Goal: Task Accomplishment & Management: Manage account settings

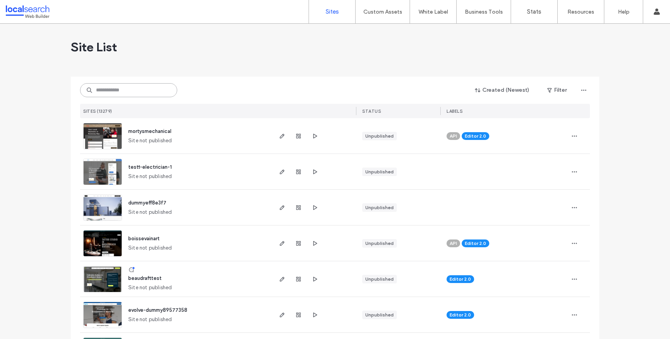
click at [110, 96] on input at bounding box center [128, 90] width 97 height 14
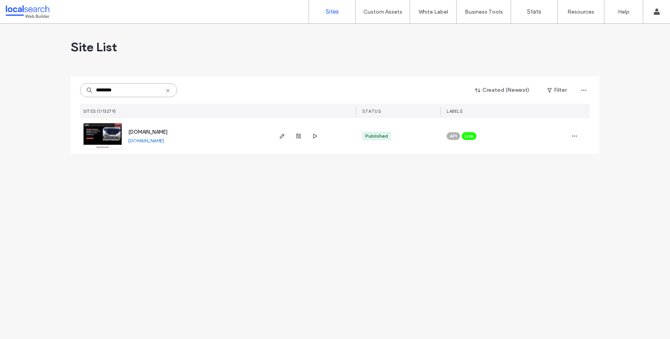
type input "********"
click at [104, 138] on img at bounding box center [103, 149] width 38 height 53
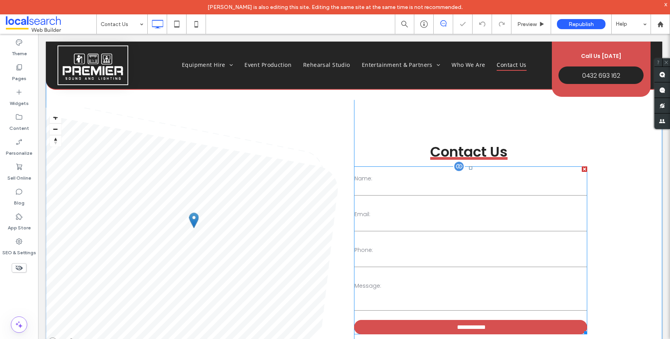
click at [408, 201] on div "Name: Email: Phone: Message:" at bounding box center [470, 240] width 239 height 152
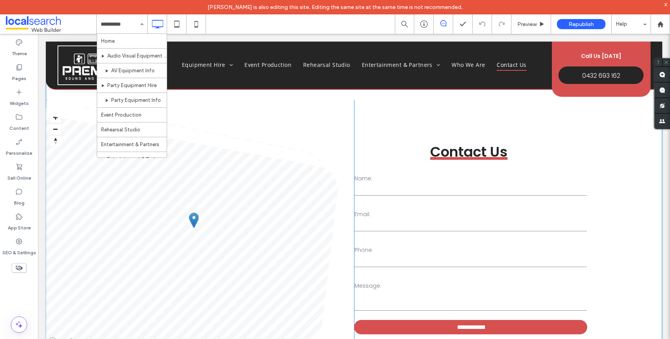
click at [278, 113] on span at bounding box center [195, 224] width 299 height 248
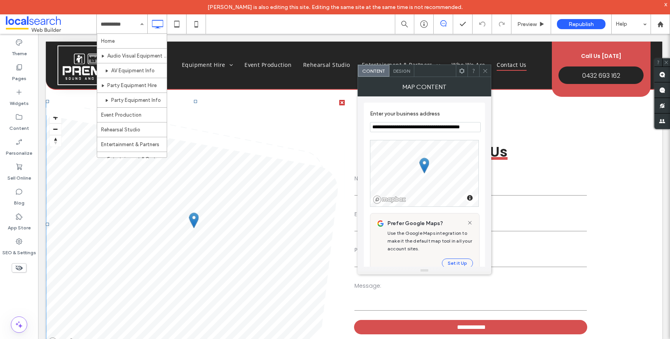
click at [489, 76] on div at bounding box center [485, 71] width 12 height 12
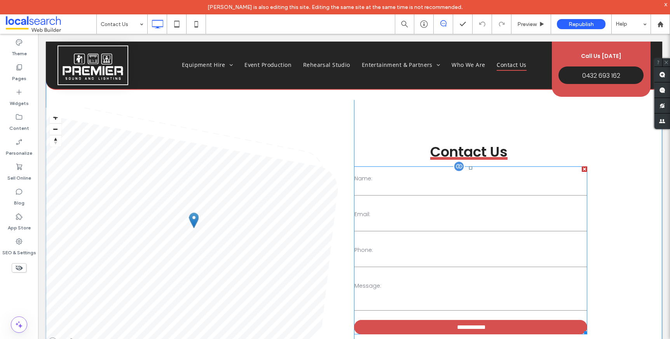
click at [461, 215] on label "Email:" at bounding box center [471, 214] width 233 height 8
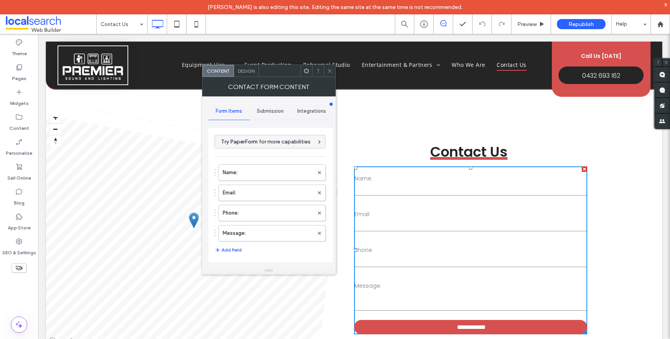
click at [266, 116] on div "Submission" at bounding box center [271, 111] width 42 height 17
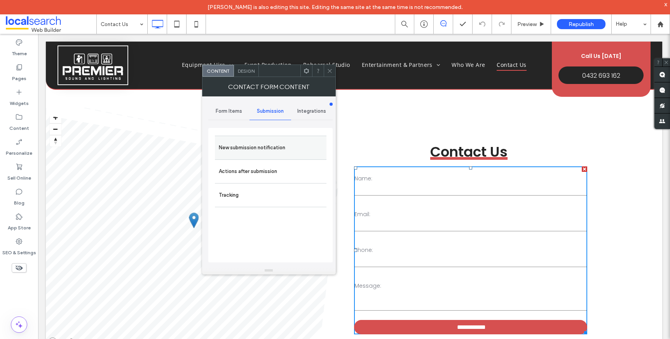
click at [253, 152] on label "New submission notification" at bounding box center [271, 148] width 104 height 16
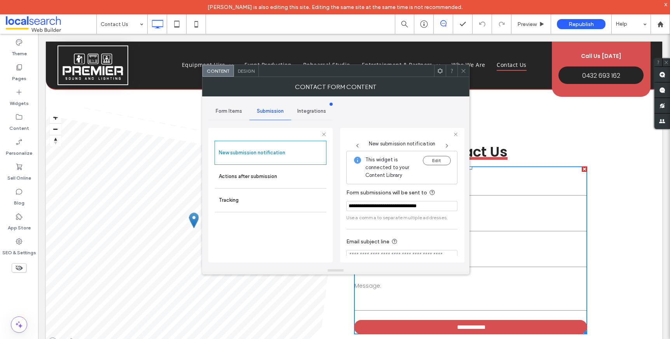
click at [385, 210] on input "**********" at bounding box center [401, 206] width 111 height 10
type input "**********"
click at [400, 119] on div "**********" at bounding box center [335, 181] width 255 height 170
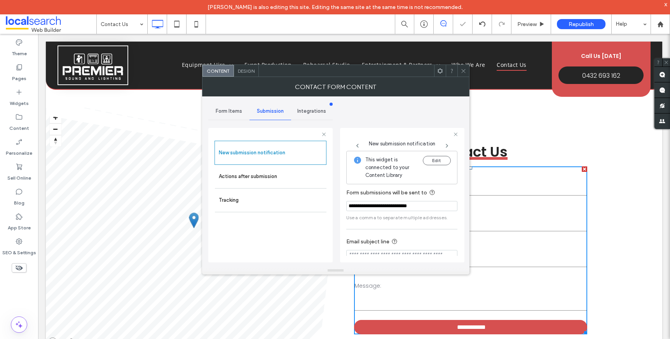
click at [378, 112] on div "**********" at bounding box center [335, 181] width 255 height 170
click at [461, 72] on icon at bounding box center [464, 71] width 6 height 6
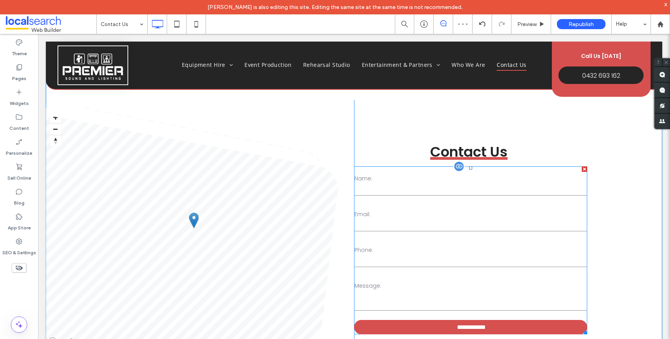
click at [514, 210] on label "Email:" at bounding box center [471, 214] width 233 height 8
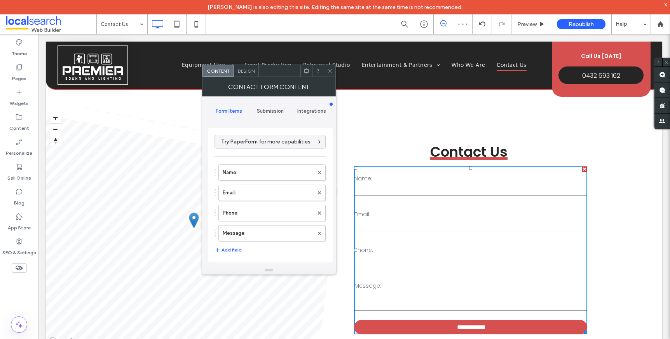
click at [272, 115] on div "Submission" at bounding box center [271, 111] width 42 height 17
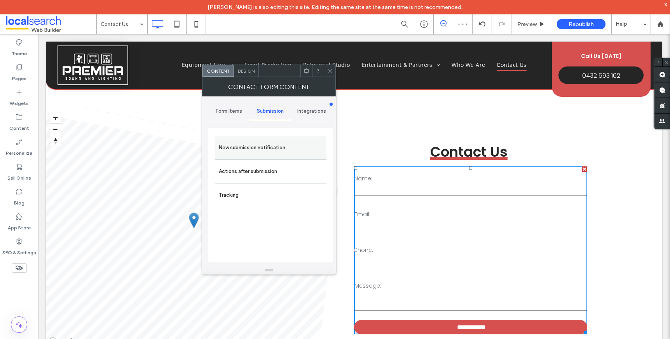
click at [259, 150] on label "New submission notification" at bounding box center [271, 148] width 104 height 16
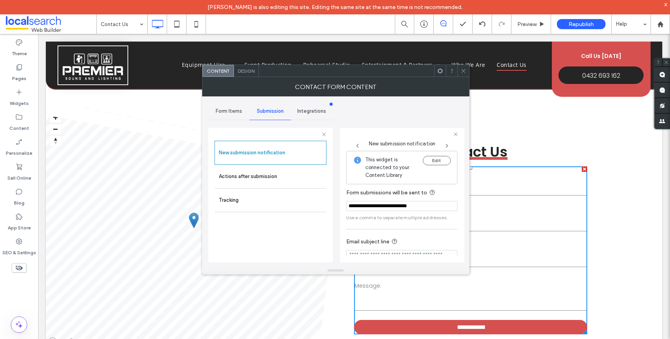
click at [464, 74] on span at bounding box center [464, 71] width 6 height 12
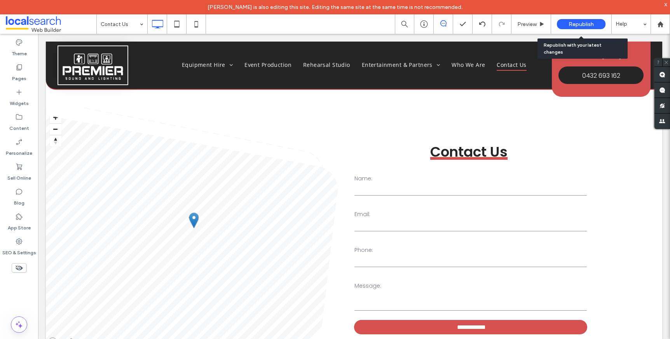
click at [574, 28] on div "Republish" at bounding box center [581, 24] width 49 height 10
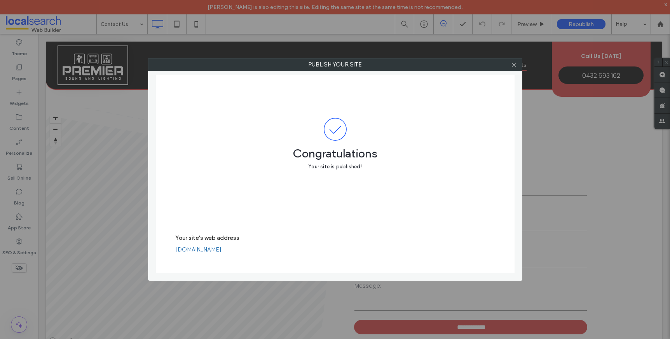
click at [222, 250] on link "[DOMAIN_NAME]" at bounding box center [198, 249] width 46 height 7
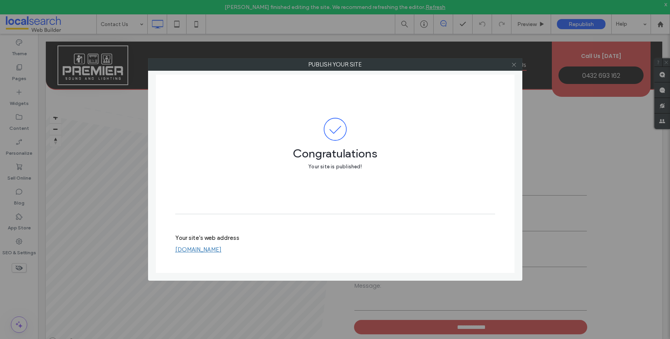
click at [510, 65] on div at bounding box center [515, 65] width 12 height 12
click at [512, 65] on icon at bounding box center [514, 65] width 6 height 6
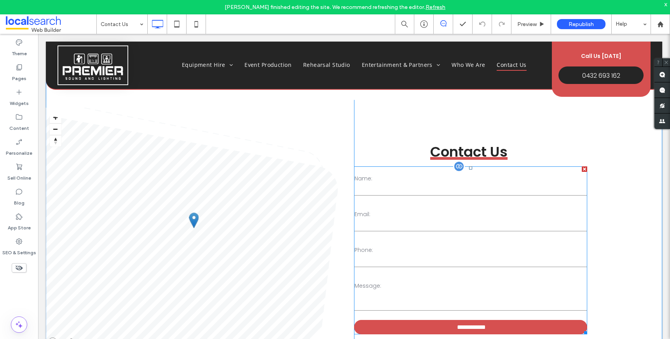
click at [486, 226] on input "email" at bounding box center [471, 226] width 233 height 12
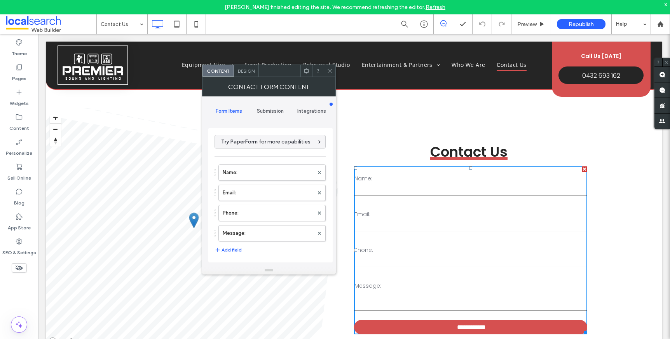
click at [248, 109] on div "Form Items" at bounding box center [229, 111] width 42 height 17
click at [256, 111] on div "Submission" at bounding box center [271, 111] width 42 height 17
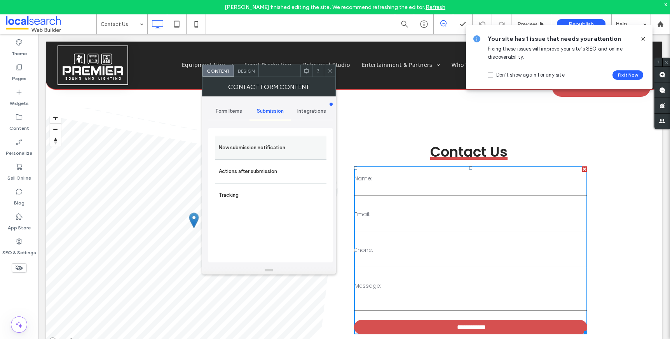
click at [275, 154] on label "New submission notification" at bounding box center [271, 148] width 104 height 16
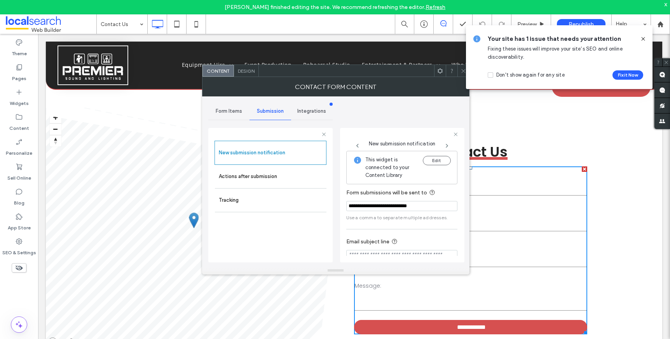
click at [461, 72] on icon at bounding box center [464, 71] width 6 height 6
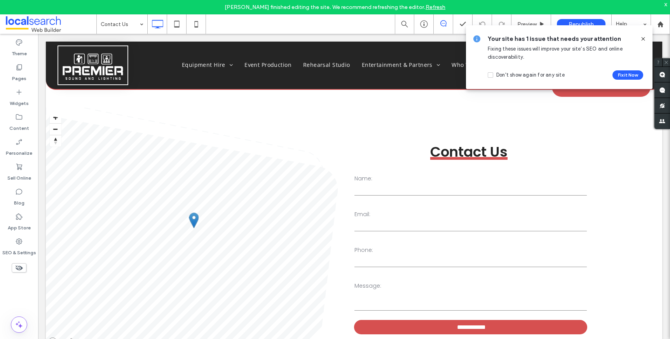
click at [642, 40] on icon at bounding box center [643, 39] width 6 height 6
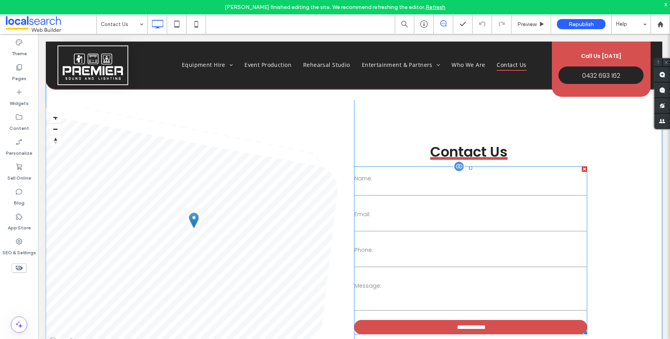
click at [418, 208] on div "Email:" at bounding box center [471, 222] width 238 height 28
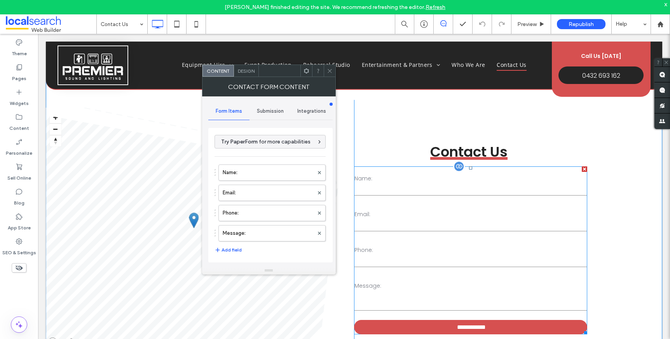
type input "**********"
click at [267, 115] on div "Submission" at bounding box center [271, 111] width 42 height 17
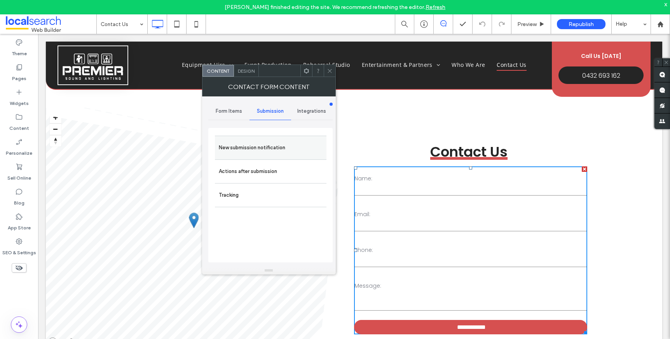
click at [266, 151] on label "New submission notification" at bounding box center [271, 148] width 104 height 16
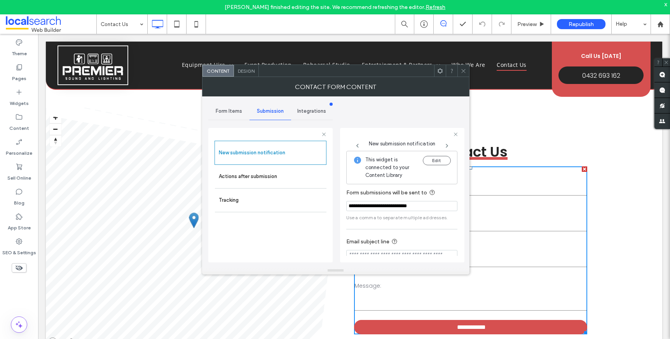
click at [452, 194] on section "**********" at bounding box center [401, 204] width 111 height 41
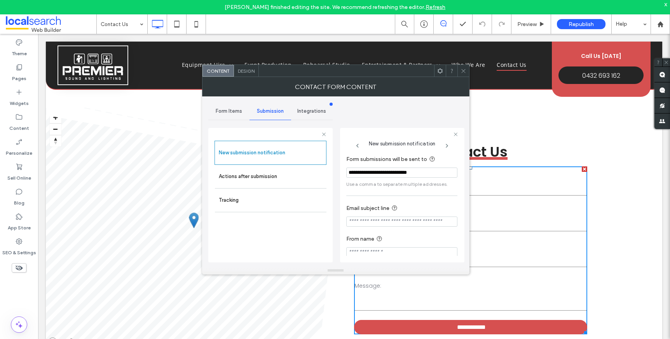
scroll to position [41, 0]
click at [463, 73] on span at bounding box center [464, 71] width 6 height 12
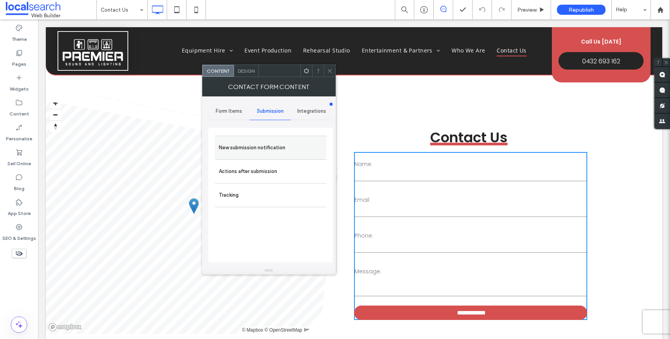
click at [267, 143] on label "New submission notification" at bounding box center [271, 148] width 104 height 16
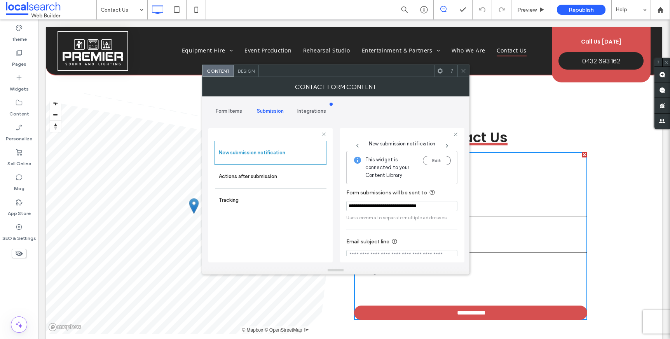
click at [394, 208] on input "**********" at bounding box center [401, 206] width 111 height 10
click at [394, 207] on input "**********" at bounding box center [401, 206] width 111 height 10
type input "**********"
click at [413, 122] on div "**********" at bounding box center [402, 194] width 124 height 145
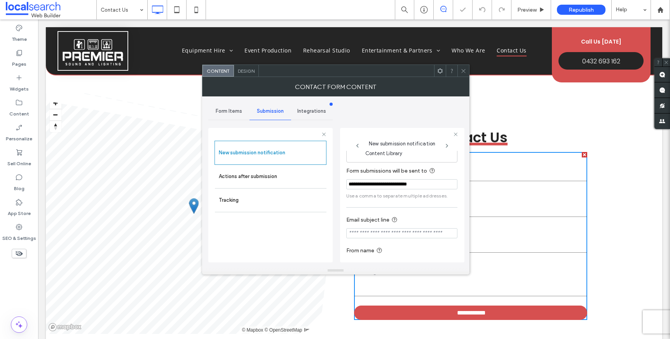
scroll to position [41, 0]
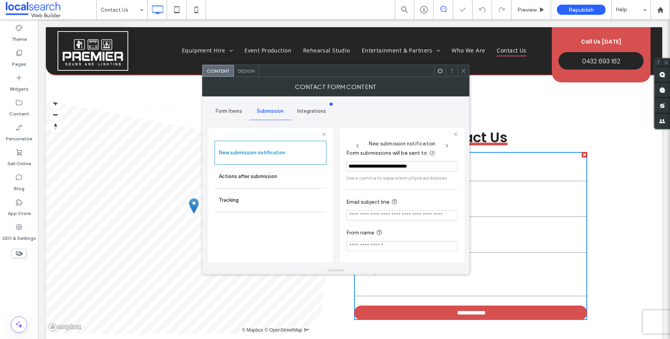
click at [305, 255] on div "New submission notification Actions after submission Tracking" at bounding box center [271, 200] width 112 height 118
click at [464, 68] on icon at bounding box center [464, 71] width 6 height 6
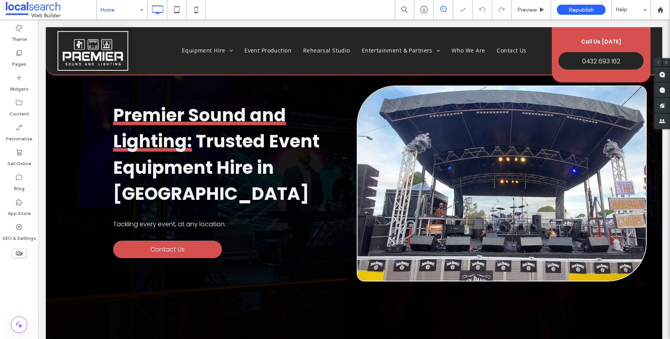
click at [124, 15] on input at bounding box center [120, 9] width 39 height 19
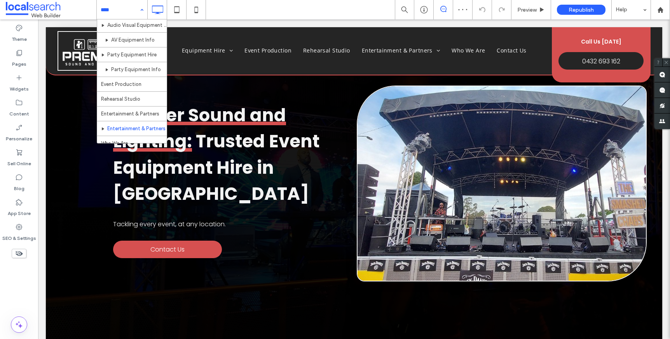
scroll to position [38, 0]
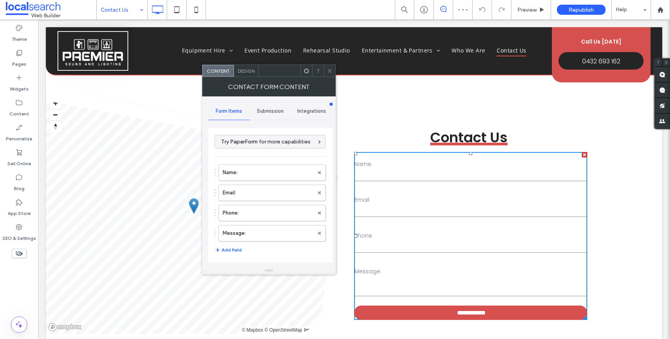
click at [271, 108] on span "Submission" at bounding box center [270, 111] width 27 height 6
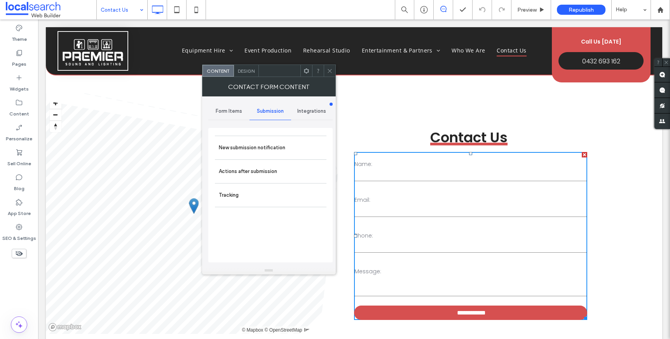
click at [276, 115] on div "Submission" at bounding box center [271, 111] width 42 height 17
click at [248, 76] on div "Design" at bounding box center [246, 71] width 25 height 12
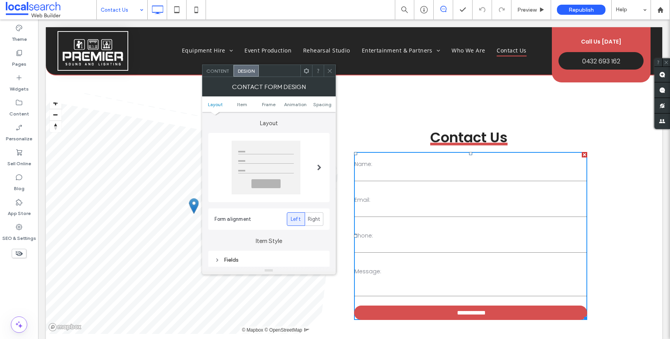
click at [246, 72] on span "Design" at bounding box center [246, 71] width 17 height 6
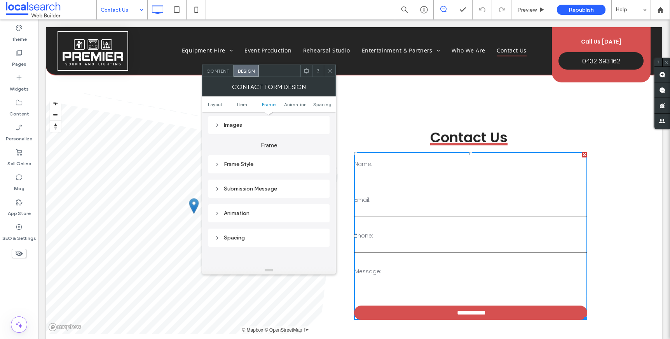
scroll to position [256, 0]
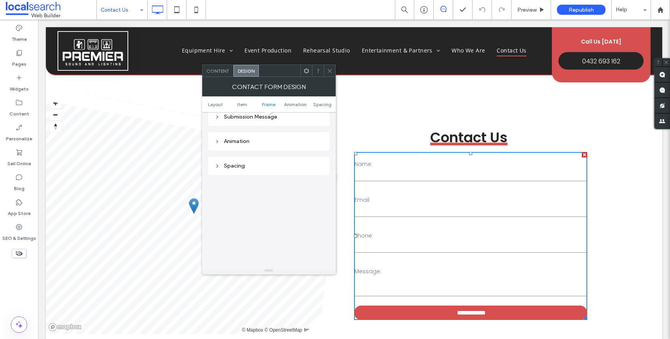
click at [226, 75] on div "Content" at bounding box center [218, 71] width 31 height 12
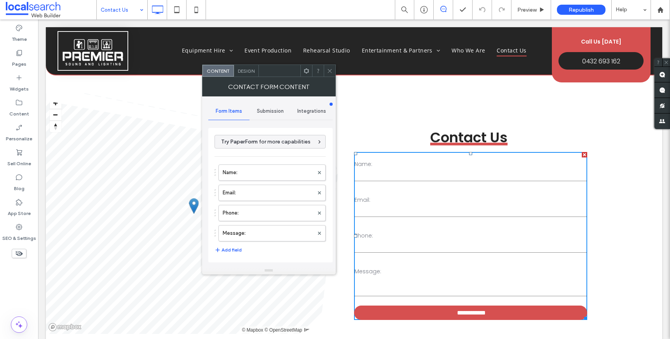
click at [265, 116] on div "Submission" at bounding box center [271, 111] width 42 height 17
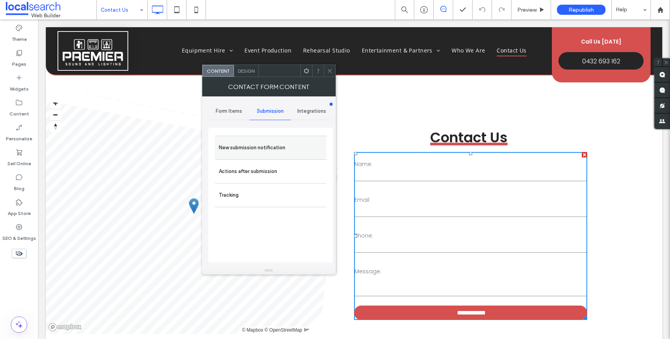
click at [258, 147] on label "New submission notification" at bounding box center [271, 148] width 104 height 16
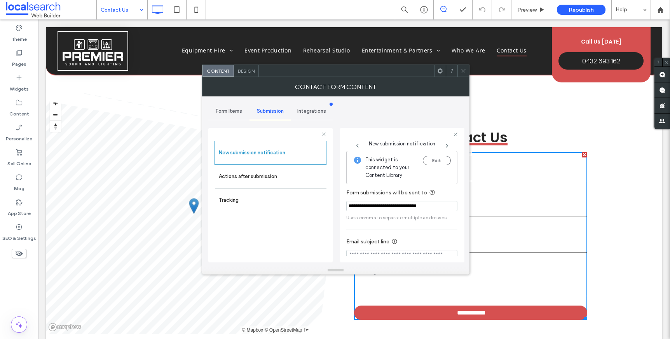
click at [459, 70] on div at bounding box center [464, 71] width 12 height 12
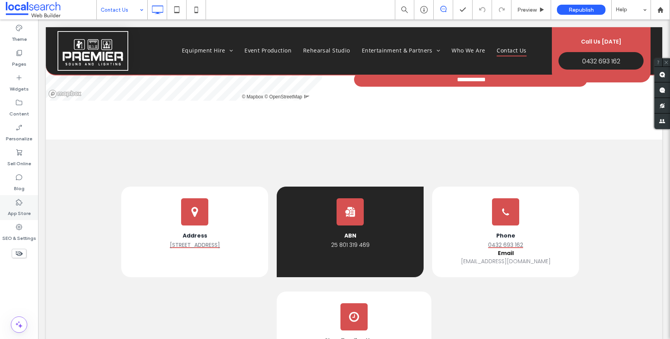
scroll to position [117, 0]
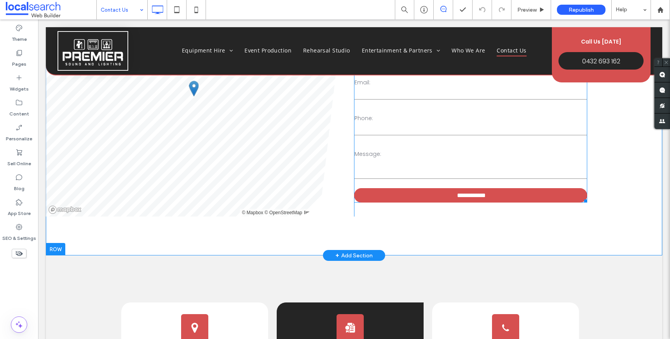
click at [500, 130] on input "tel" at bounding box center [471, 130] width 233 height 12
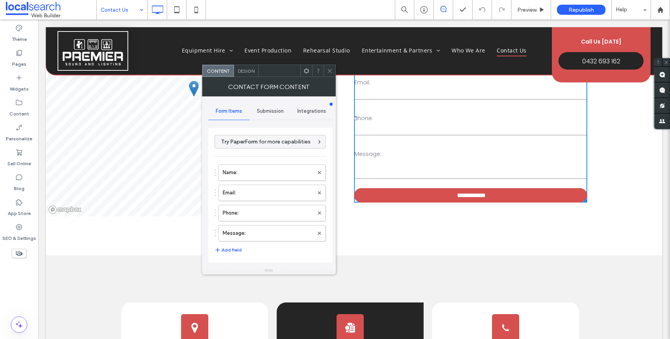
click at [269, 114] on span "Submission" at bounding box center [270, 111] width 27 height 6
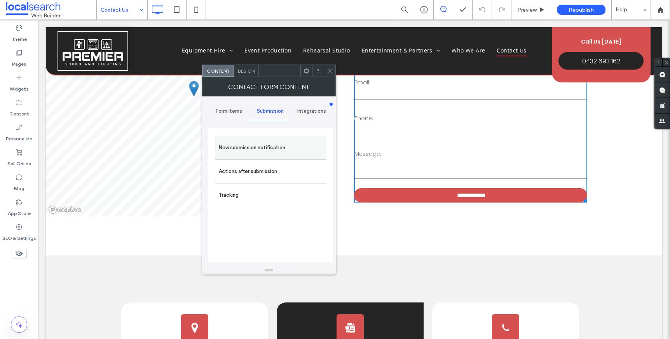
click at [251, 143] on label "New submission notification" at bounding box center [271, 148] width 104 height 16
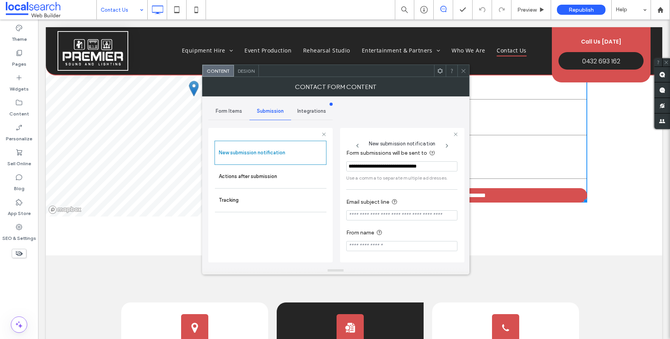
scroll to position [41, 0]
click at [385, 168] on input "**********" at bounding box center [401, 166] width 111 height 10
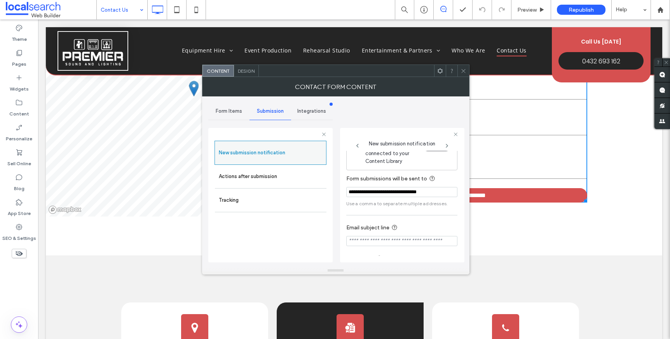
scroll to position [0, 0]
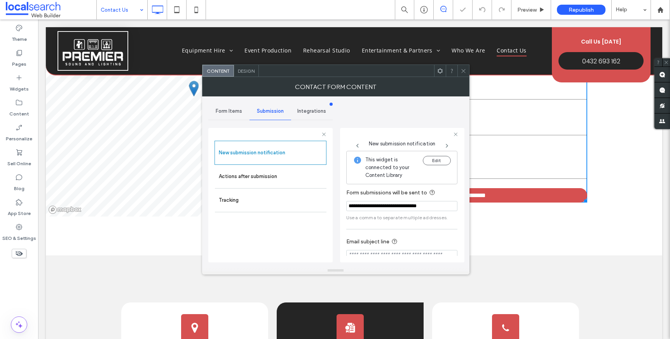
click at [205, 109] on div "**********" at bounding box center [335, 181] width 267 height 170
click at [225, 114] on span "Form Items" at bounding box center [229, 111] width 26 height 6
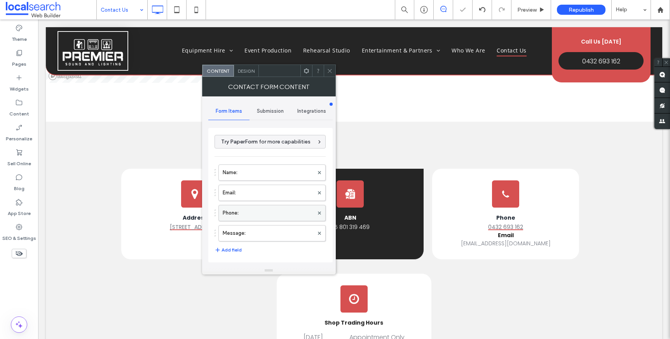
scroll to position [279, 0]
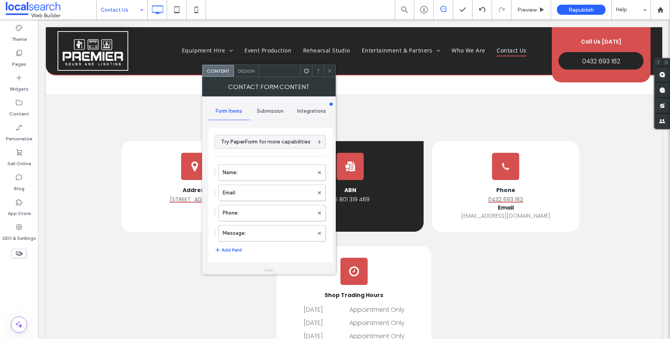
click at [329, 70] on use at bounding box center [330, 71] width 4 height 4
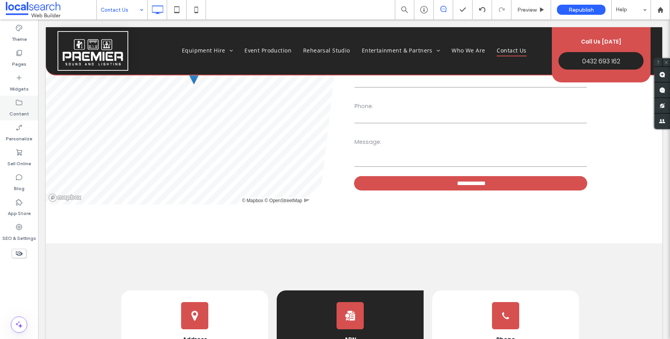
scroll to position [0, 0]
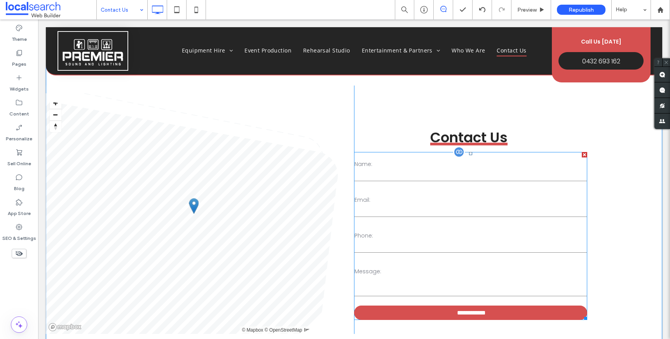
click at [503, 166] on div "Name:" at bounding box center [471, 171] width 238 height 28
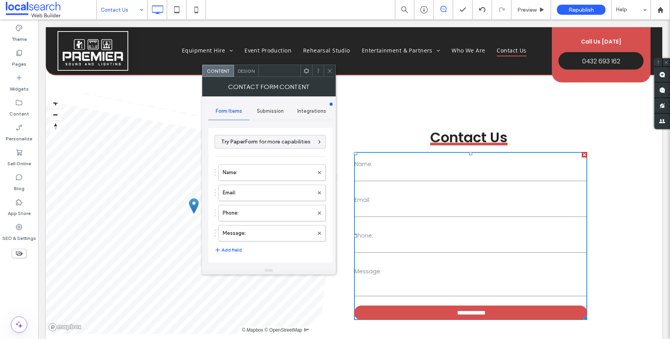
click at [273, 112] on span "Submission" at bounding box center [270, 111] width 27 height 6
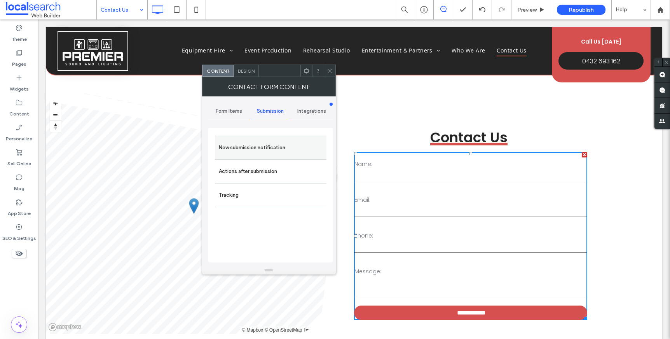
click at [266, 154] on label "New submission notification" at bounding box center [271, 148] width 104 height 16
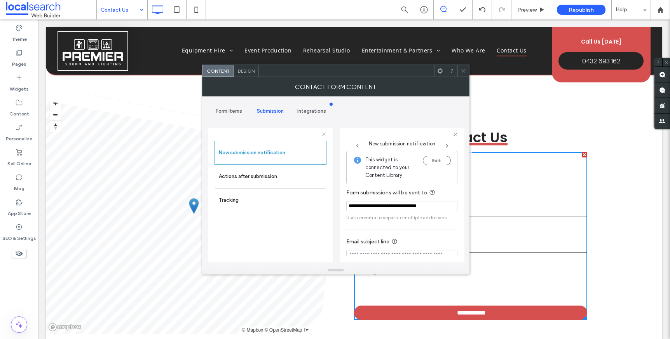
click at [383, 207] on input "**********" at bounding box center [401, 206] width 111 height 10
click at [383, 208] on input "**********" at bounding box center [401, 206] width 111 height 10
click at [383, 207] on input "**********" at bounding box center [401, 206] width 111 height 10
type input "**********"
click at [439, 157] on button "Edit" at bounding box center [437, 160] width 28 height 9
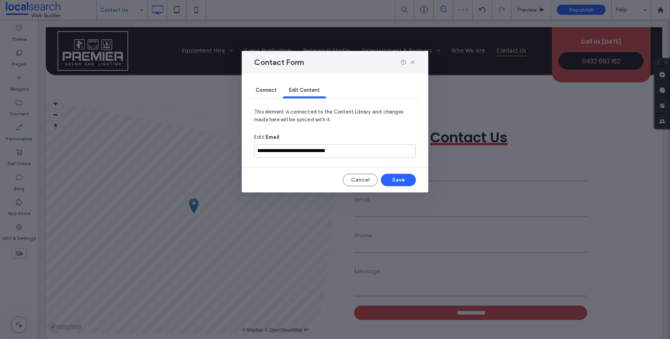
click at [416, 60] on div "Contact Form" at bounding box center [335, 62] width 187 height 23
click at [413, 61] on icon at bounding box center [413, 62] width 6 height 6
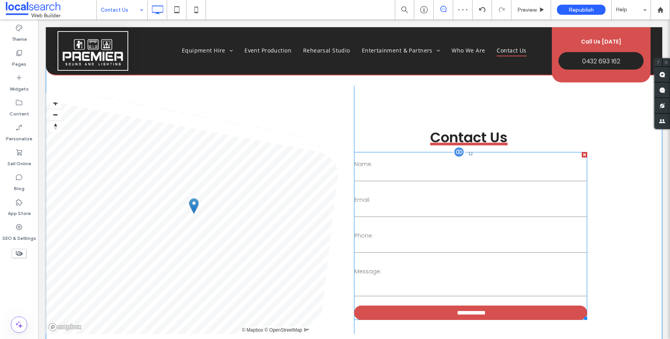
click at [407, 196] on label "Email:" at bounding box center [471, 200] width 233 height 8
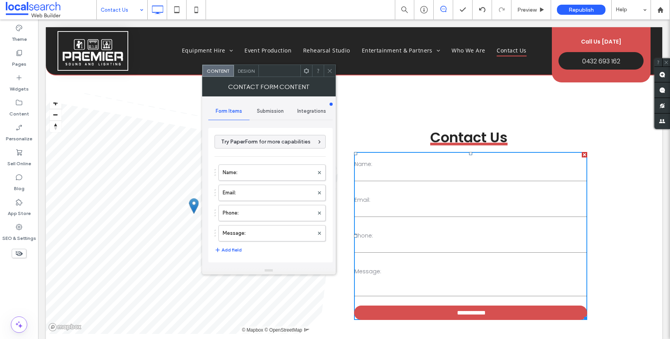
click at [243, 73] on span "Design" at bounding box center [246, 71] width 17 height 6
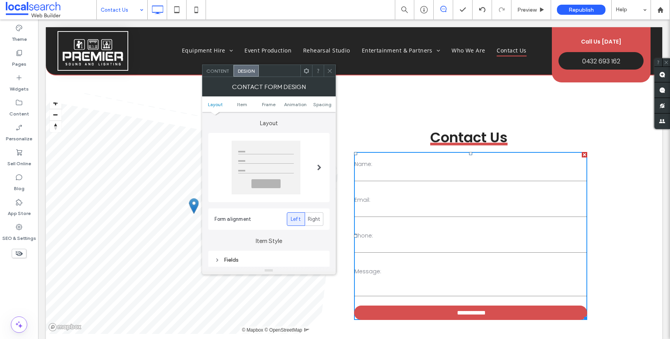
click at [215, 74] on div "Content" at bounding box center [218, 71] width 31 height 12
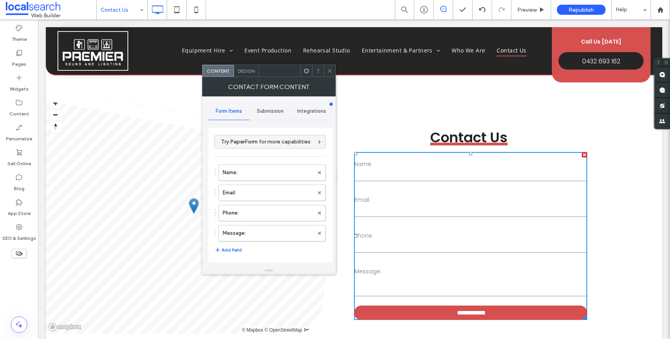
click at [329, 74] on span at bounding box center [330, 71] width 6 height 12
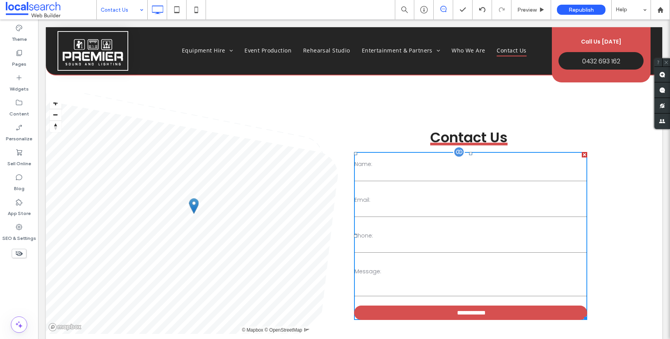
click at [432, 187] on div "Name: Email: Phone: Message:" at bounding box center [470, 225] width 239 height 152
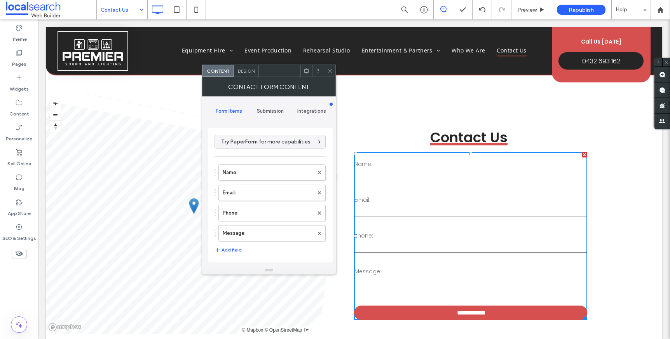
click at [269, 114] on span "Submission" at bounding box center [270, 111] width 27 height 6
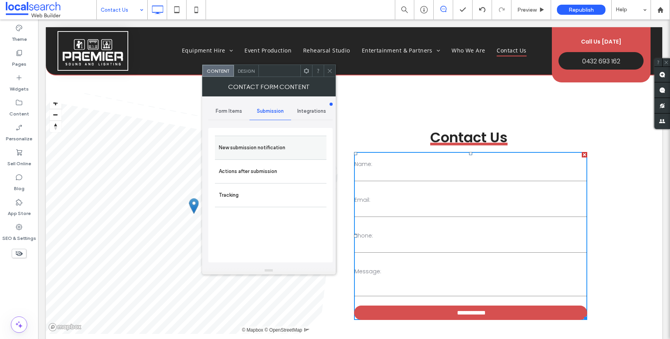
click at [263, 158] on div "New submission notification" at bounding box center [271, 148] width 112 height 24
click at [268, 144] on label "New submission notification" at bounding box center [271, 148] width 104 height 16
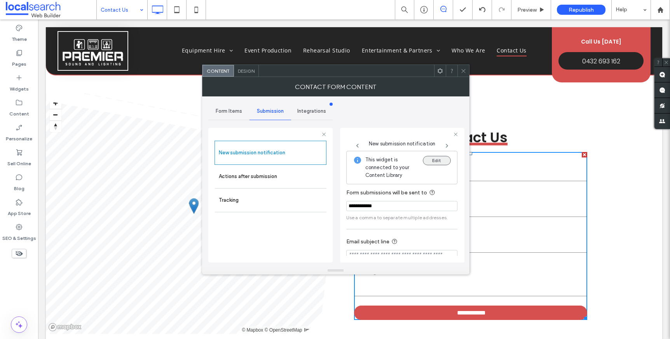
click at [438, 160] on button "Edit" at bounding box center [437, 160] width 28 height 9
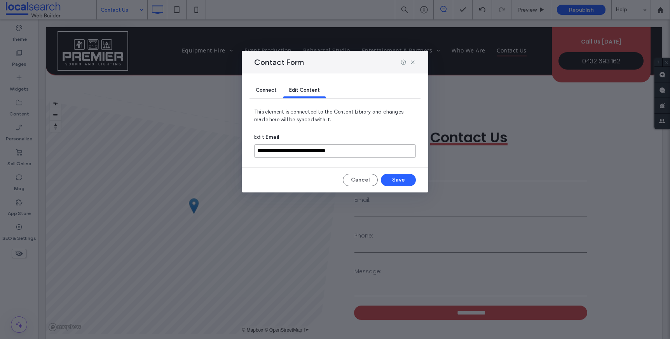
click at [275, 152] on input "**********" at bounding box center [335, 151] width 162 height 14
type input "*"
type input "**********"
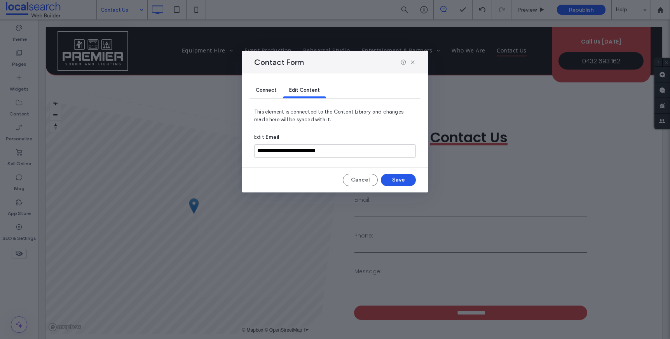
drag, startPoint x: 401, startPoint y: 178, endPoint x: 363, endPoint y: 158, distance: 42.8
click at [401, 178] on button "Save" at bounding box center [398, 180] width 35 height 12
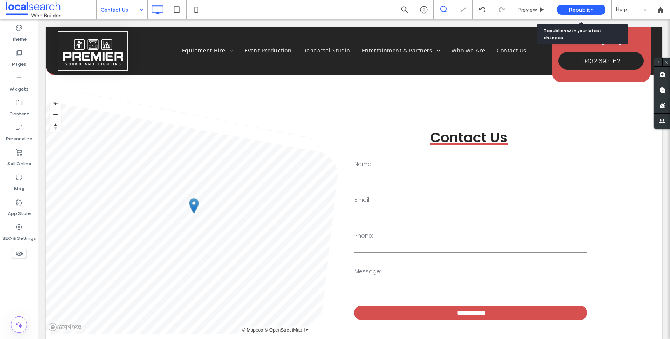
click at [580, 11] on span "Republish" at bounding box center [581, 10] width 25 height 7
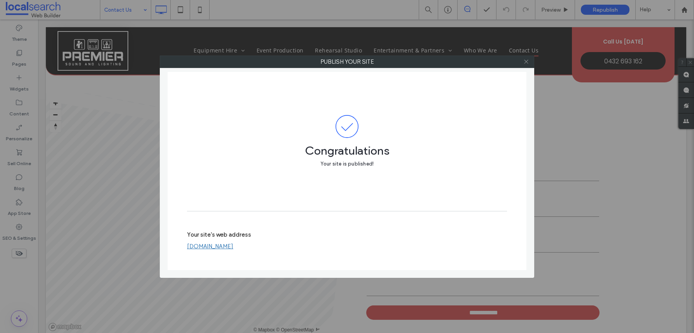
click at [527, 60] on icon at bounding box center [526, 62] width 6 height 6
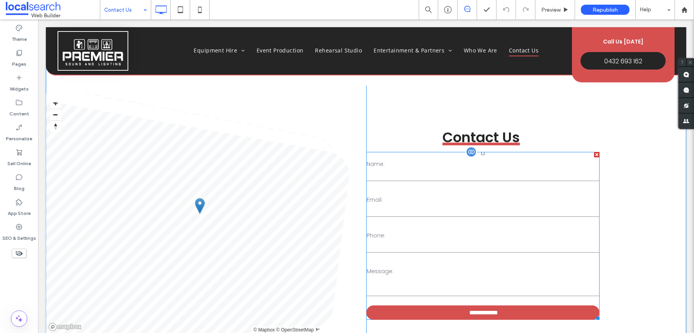
click at [425, 164] on label "Name:" at bounding box center [483, 164] width 233 height 8
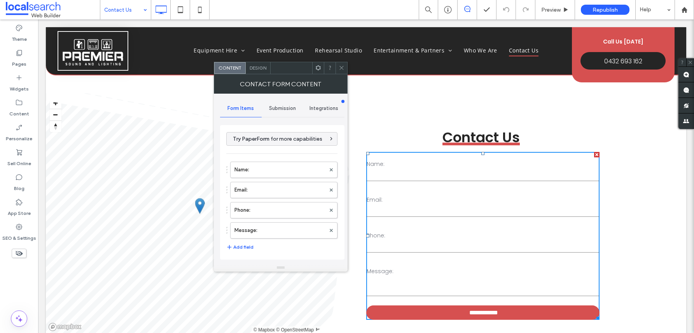
click at [289, 114] on div "Submission" at bounding box center [283, 108] width 42 height 17
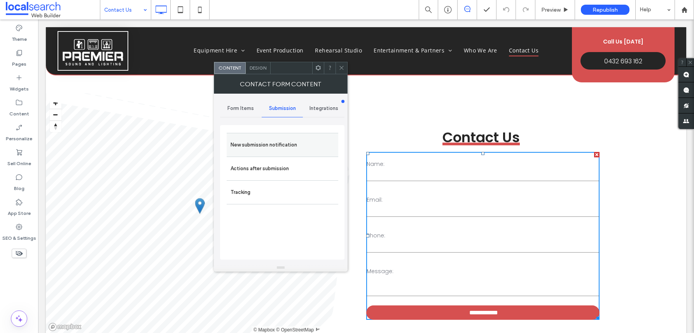
click at [270, 145] on label "New submission notification" at bounding box center [283, 145] width 104 height 16
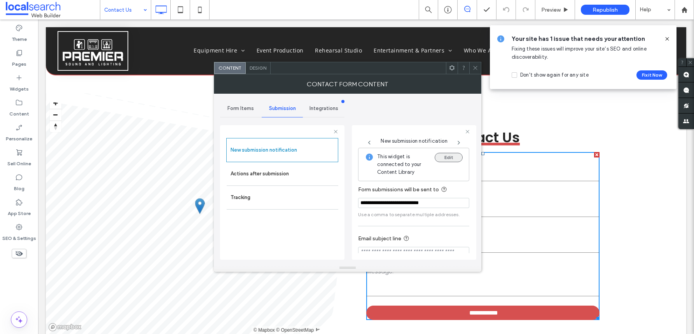
click at [444, 158] on button "Edit" at bounding box center [449, 157] width 28 height 9
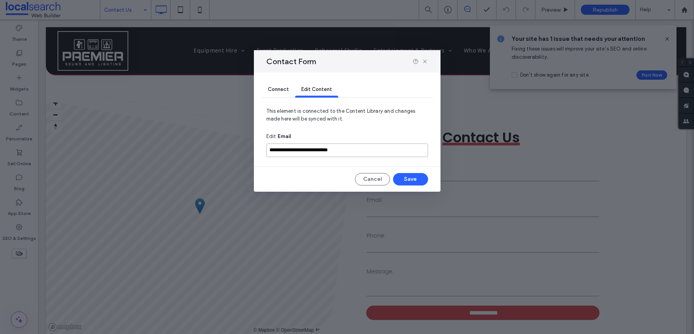
click at [303, 152] on input "**********" at bounding box center [347, 150] width 162 height 14
click at [303, 151] on input "**********" at bounding box center [347, 150] width 162 height 14
paste input "*****"
type input "**********"
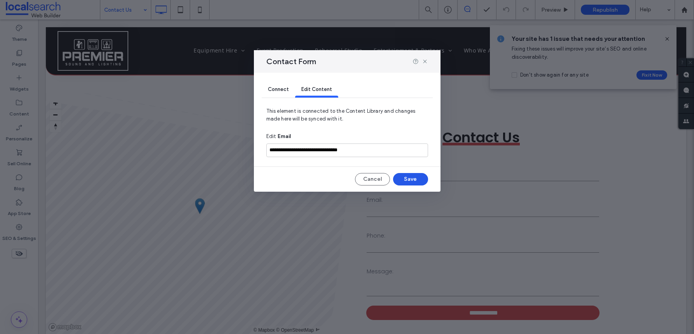
click at [413, 180] on button "Save" at bounding box center [410, 179] width 35 height 12
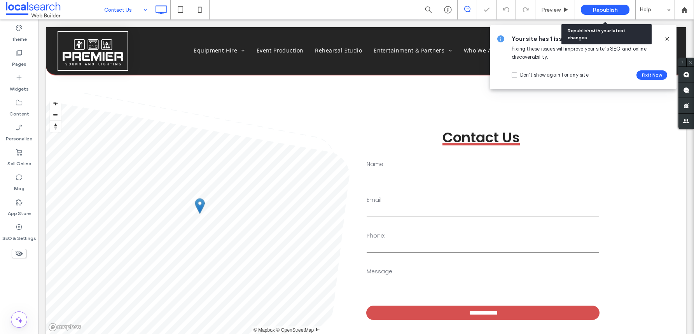
click at [610, 7] on span "Republish" at bounding box center [605, 10] width 25 height 7
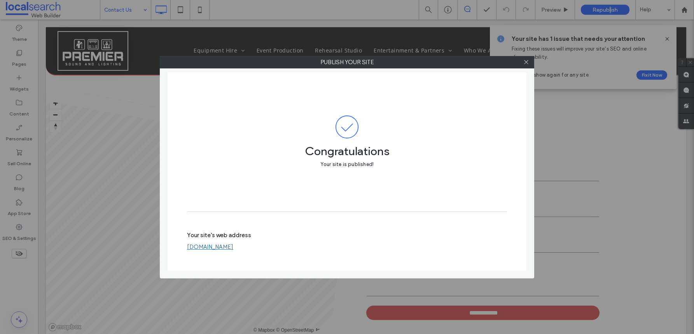
click at [233, 247] on link "[DOMAIN_NAME]" at bounding box center [210, 246] width 46 height 7
click at [524, 64] on use at bounding box center [526, 62] width 4 height 4
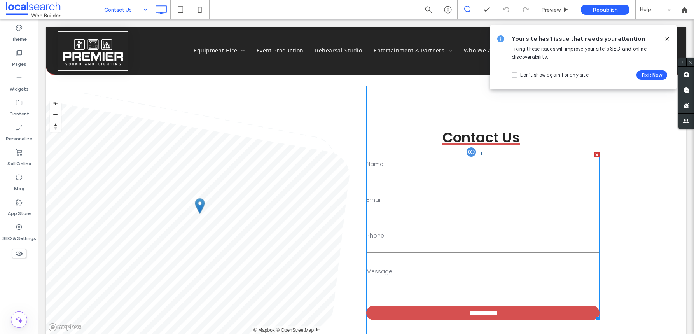
click at [485, 213] on input "email" at bounding box center [483, 211] width 233 height 12
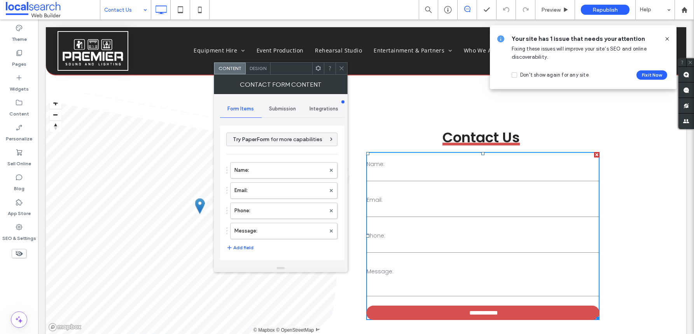
click at [253, 72] on div "Design" at bounding box center [258, 69] width 25 height 12
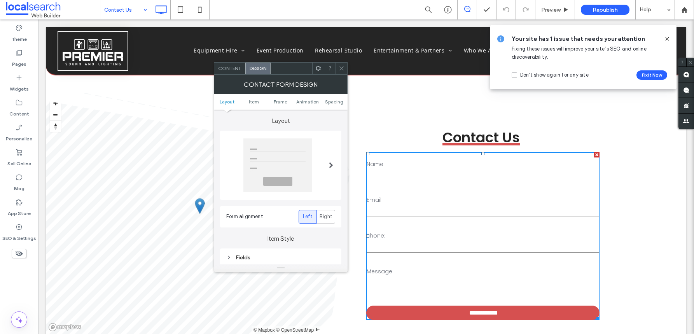
click at [236, 69] on span "Content" at bounding box center [229, 68] width 23 height 6
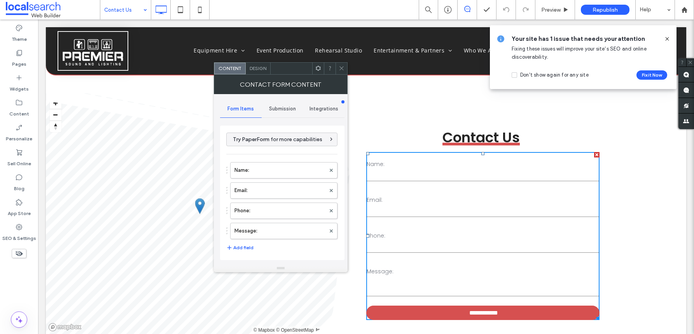
click at [289, 112] on div "Submission" at bounding box center [283, 108] width 42 height 17
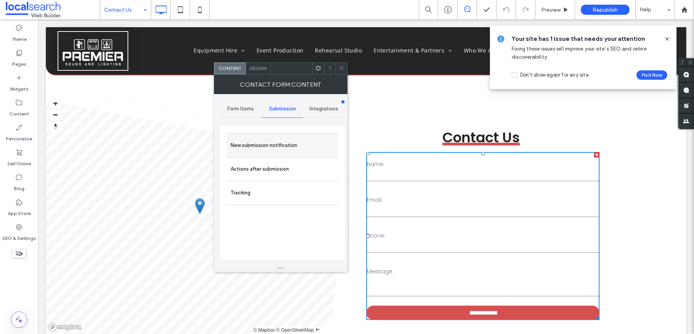
click at [270, 142] on label "New submission notification" at bounding box center [283, 146] width 104 height 16
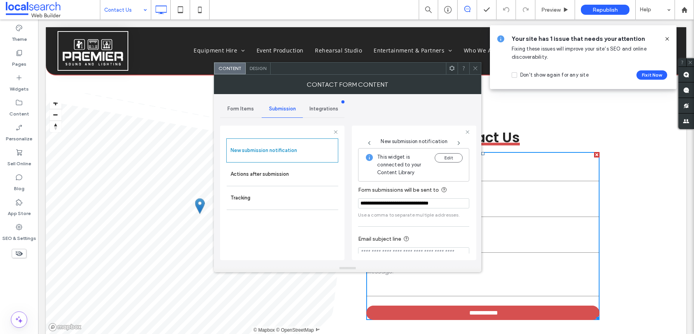
click at [477, 71] on icon at bounding box center [475, 68] width 6 height 6
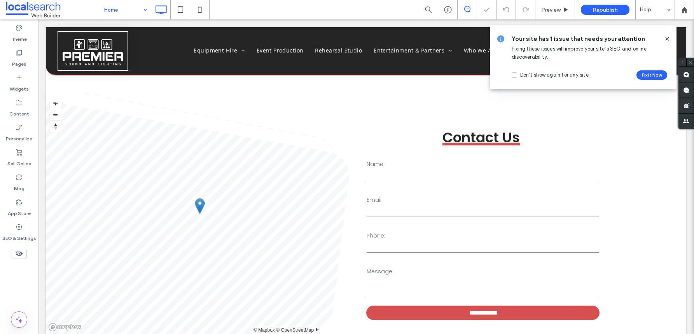
click at [663, 36] on div at bounding box center [664, 39] width 12 height 9
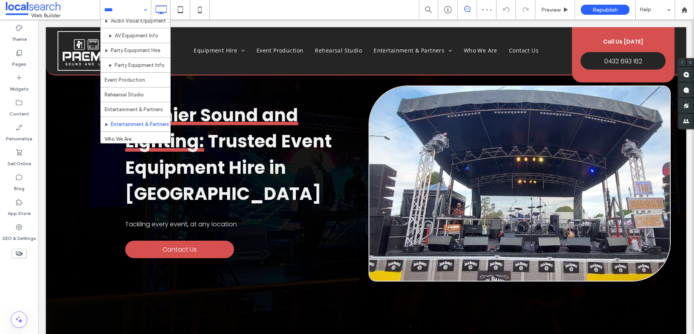
scroll to position [38, 0]
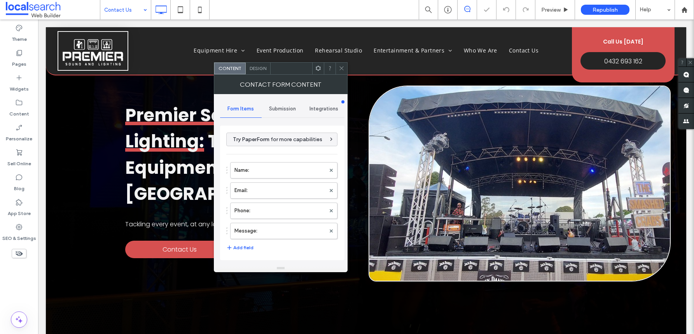
type input "**********"
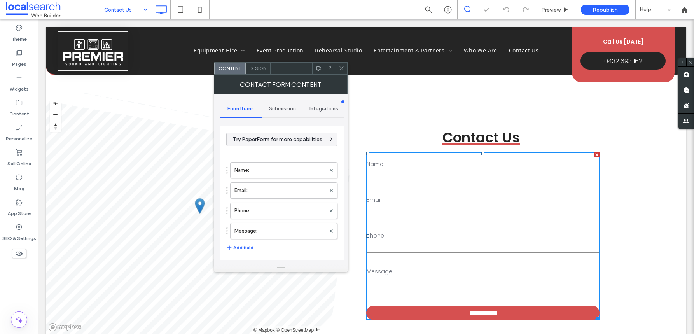
click at [279, 111] on span "Submission" at bounding box center [282, 109] width 27 height 6
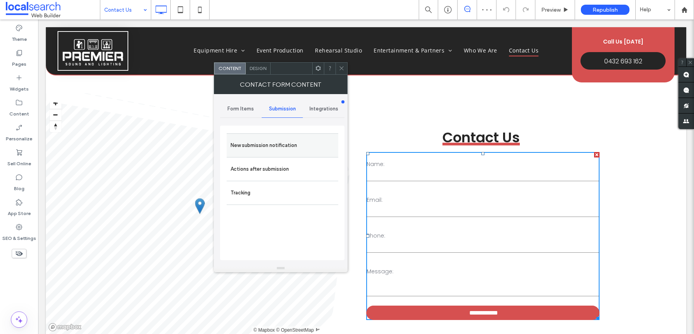
click at [267, 147] on label "New submission notification" at bounding box center [283, 146] width 104 height 16
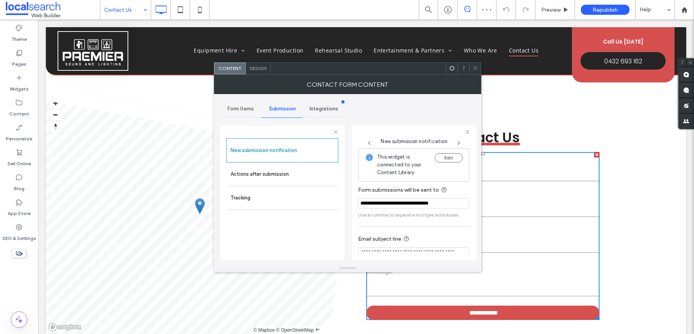
click at [474, 66] on icon at bounding box center [475, 68] width 6 height 6
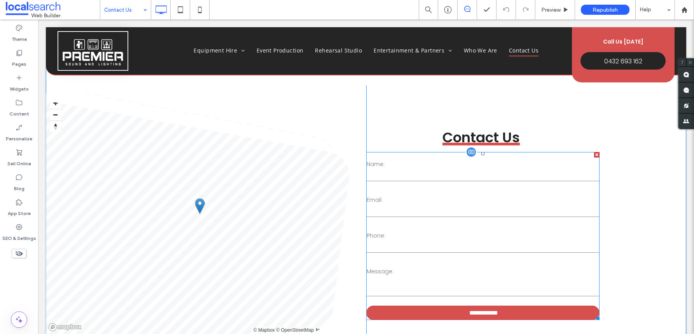
click at [428, 162] on label "Name:" at bounding box center [483, 164] width 233 height 8
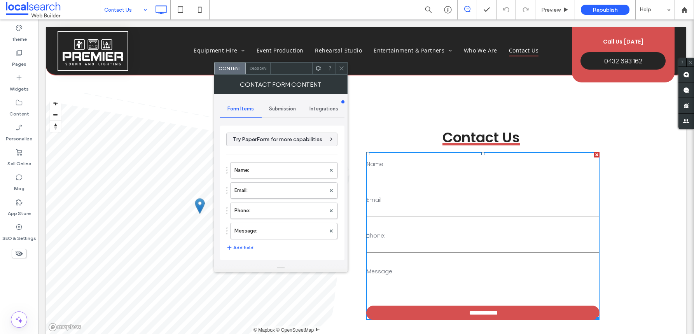
click at [260, 69] on span "Design" at bounding box center [258, 68] width 17 height 6
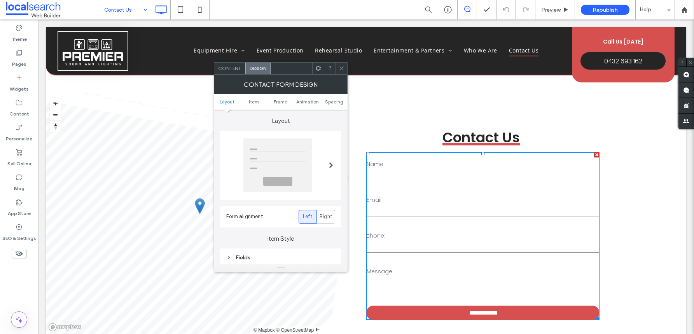
click at [234, 70] on span "Content" at bounding box center [229, 68] width 23 height 6
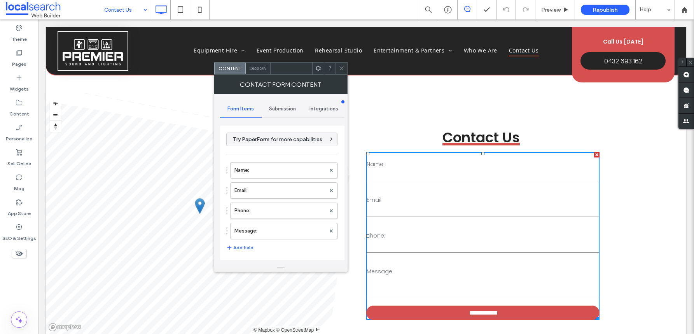
click at [282, 113] on div "Submission" at bounding box center [283, 108] width 42 height 17
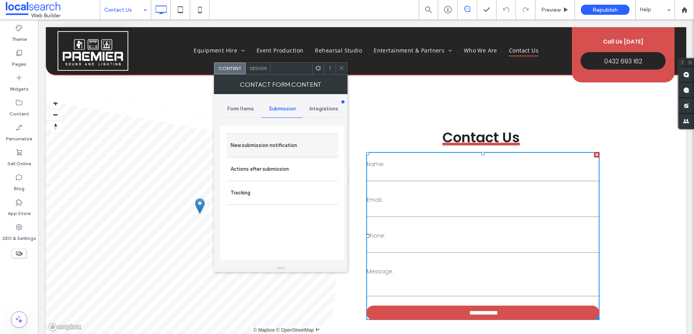
click at [267, 147] on label "New submission notification" at bounding box center [283, 146] width 104 height 16
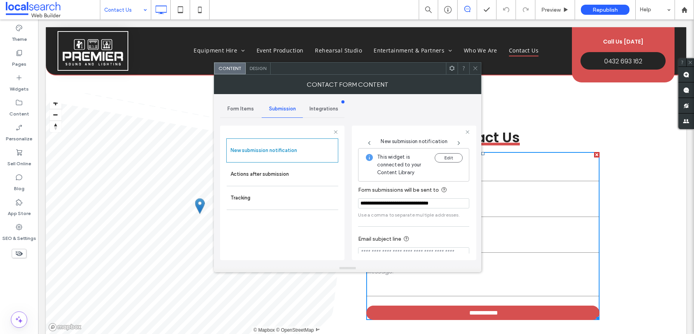
click at [446, 152] on div "This widget is connected to your Content Library Edit" at bounding box center [413, 164] width 111 height 33
click at [444, 157] on button "Edit" at bounding box center [449, 157] width 28 height 9
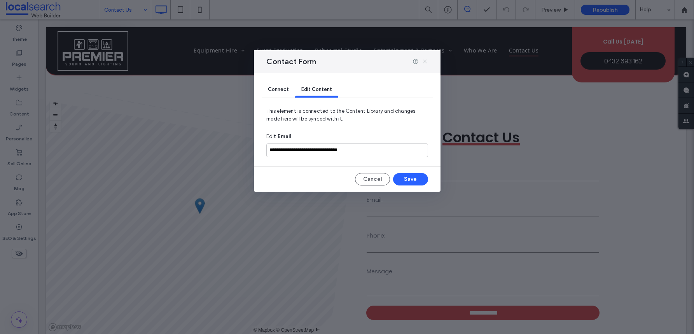
click at [425, 62] on icon at bounding box center [425, 61] width 6 height 6
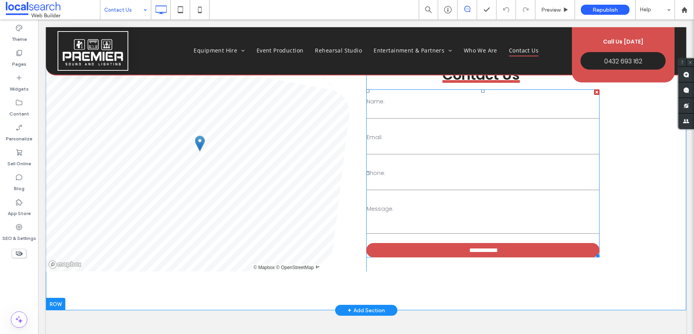
scroll to position [60, 0]
